Goal: Task Accomplishment & Management: Complete application form

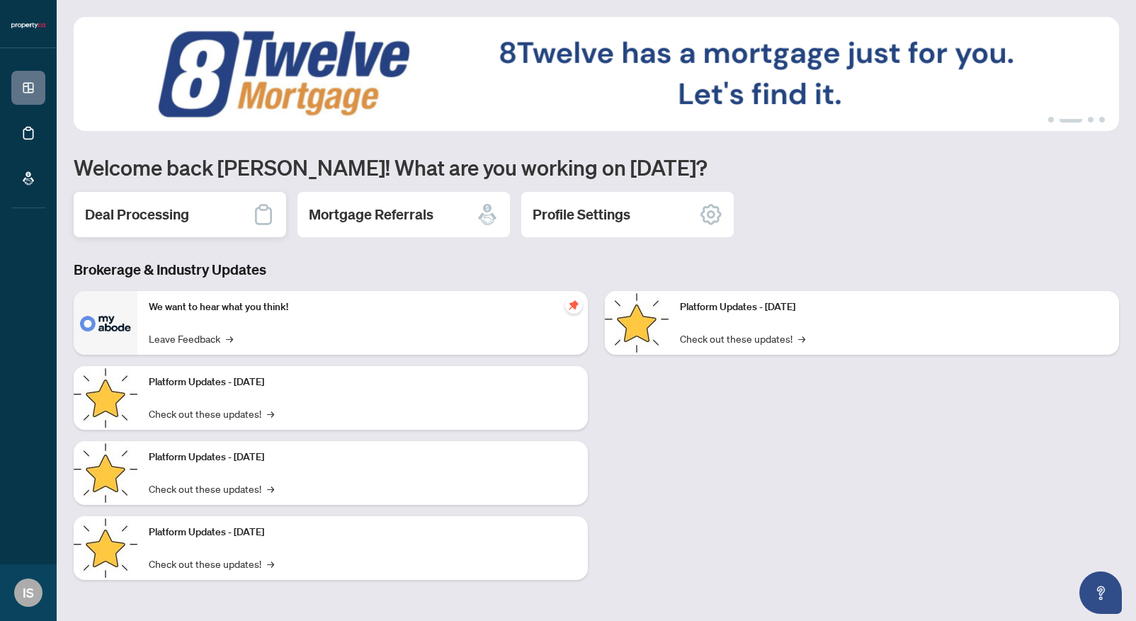
click at [169, 210] on h2 "Deal Processing" at bounding box center [137, 215] width 104 height 20
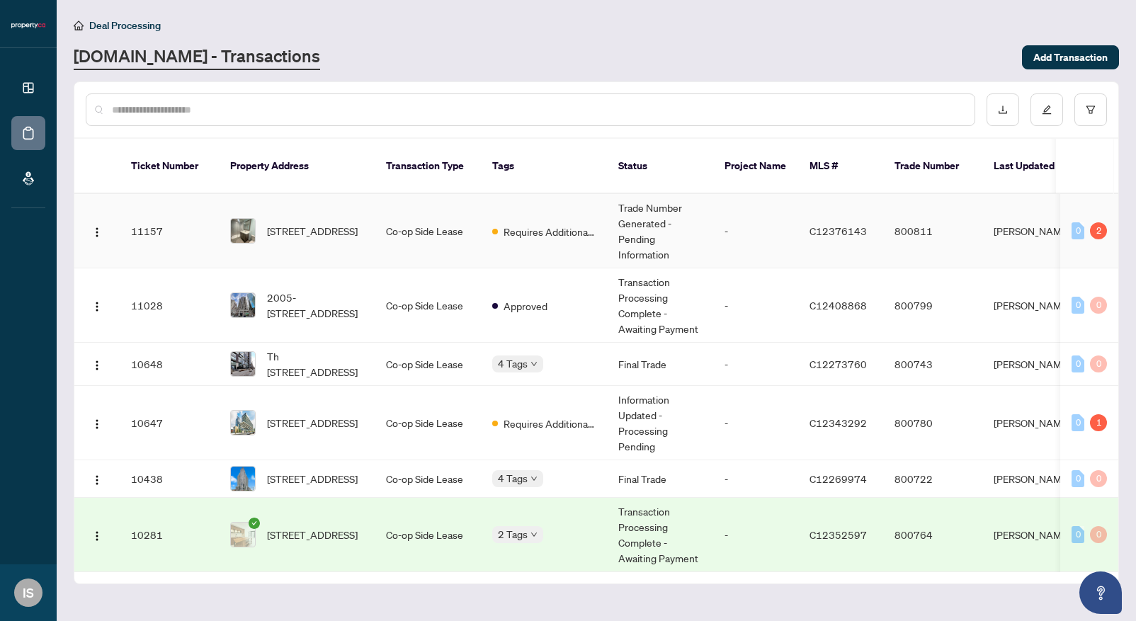
click at [729, 221] on td "-" at bounding box center [755, 231] width 85 height 74
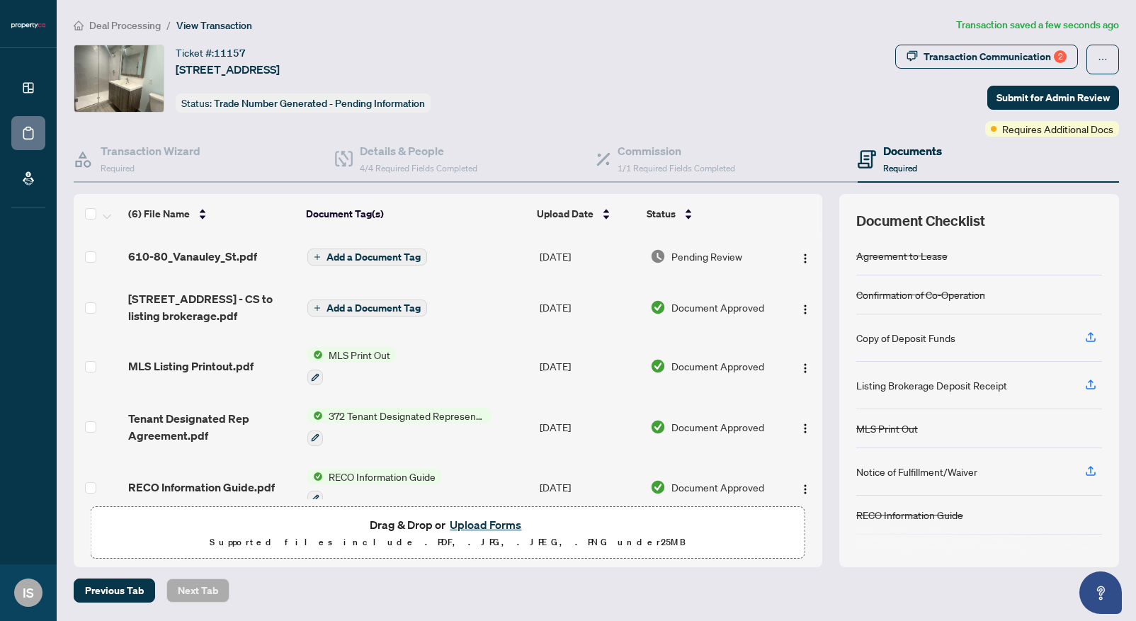
click at [394, 253] on span "Add a Document Tag" at bounding box center [373, 257] width 94 height 10
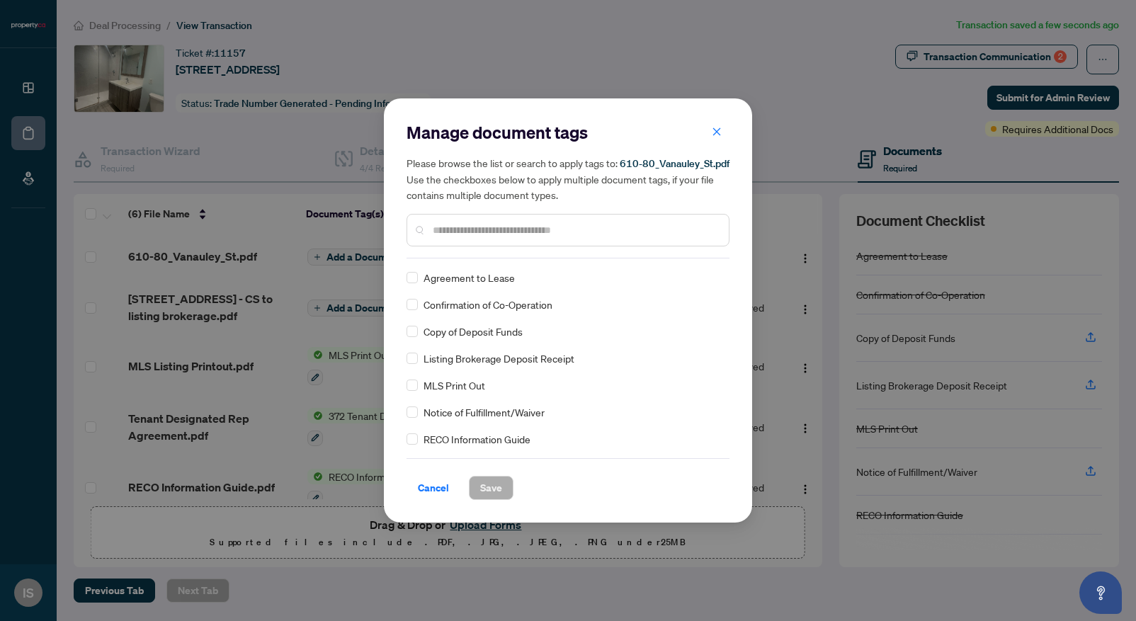
click at [456, 278] on span "Agreement to Lease" at bounding box center [469, 278] width 91 height 16
click at [488, 490] on span "Save" at bounding box center [491, 488] width 22 height 23
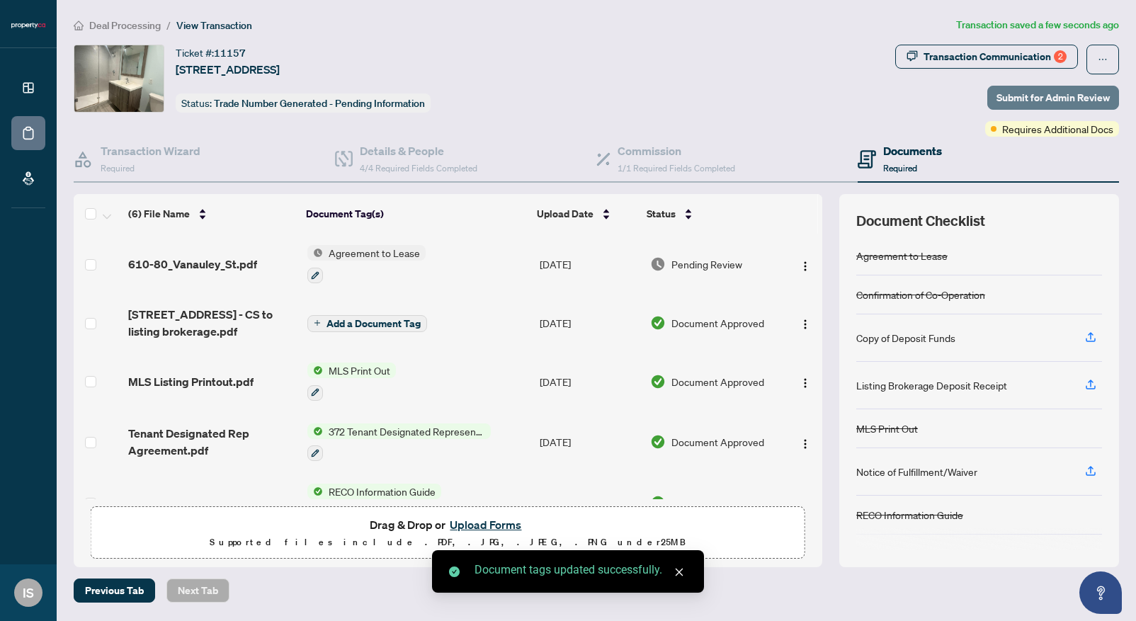
click at [1030, 100] on span "Submit for Admin Review" at bounding box center [1052, 97] width 113 height 23
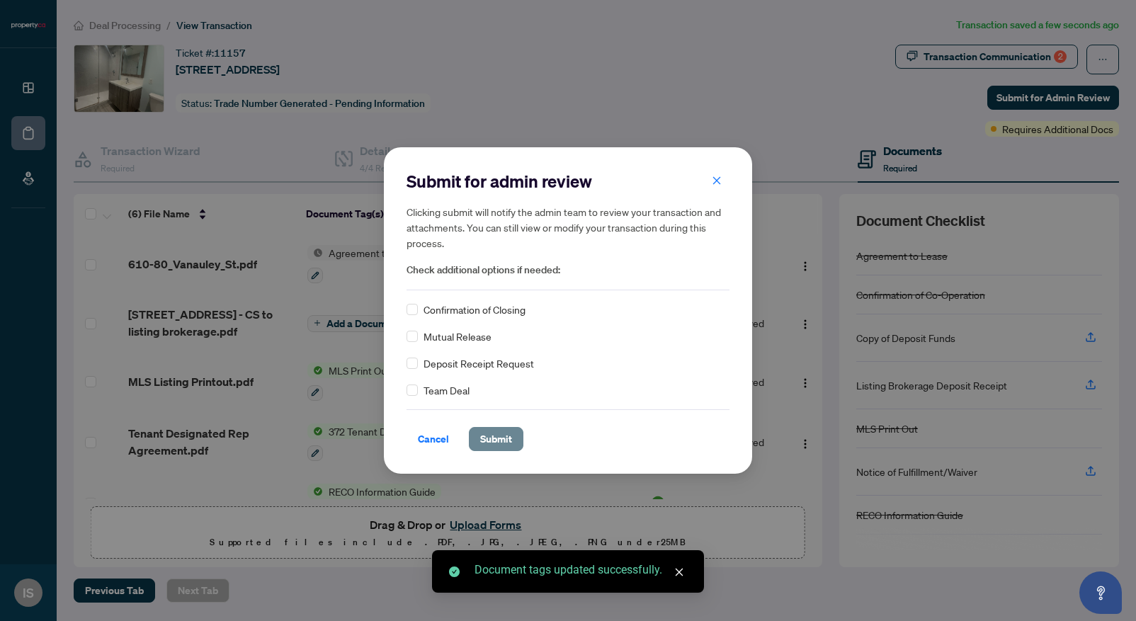
click at [501, 443] on span "Submit" at bounding box center [496, 439] width 32 height 23
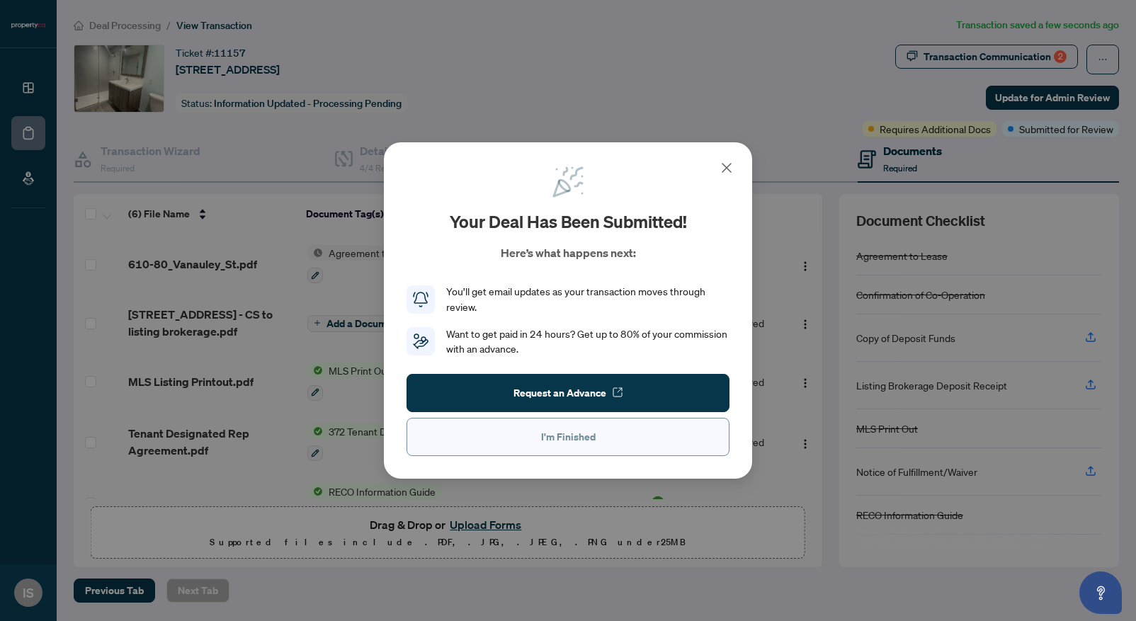
click at [565, 439] on span "I'm Finished" at bounding box center [568, 437] width 55 height 23
